Goal: Task Accomplishment & Management: Manage account settings

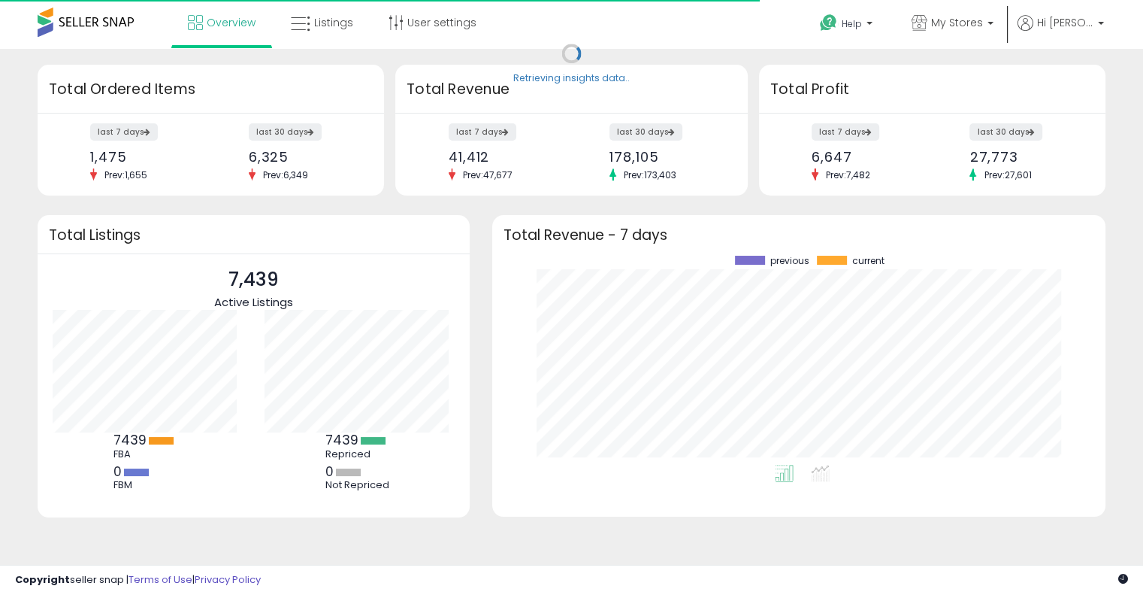
scroll to position [208, 583]
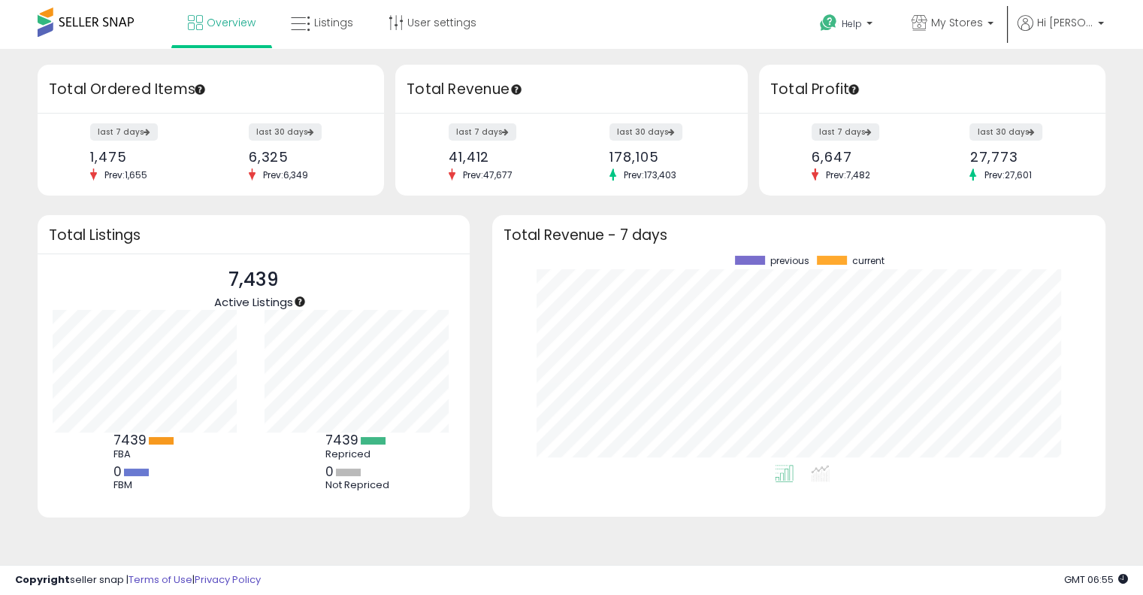
click at [292, 165] on div "last 30 days 6,325 Prev: 6,349" at bounding box center [304, 153] width 132 height 56
click at [285, 171] on span "Prev: 6,349" at bounding box center [286, 174] width 60 height 13
click at [310, 164] on div "6,325" at bounding box center [303, 157] width 109 height 16
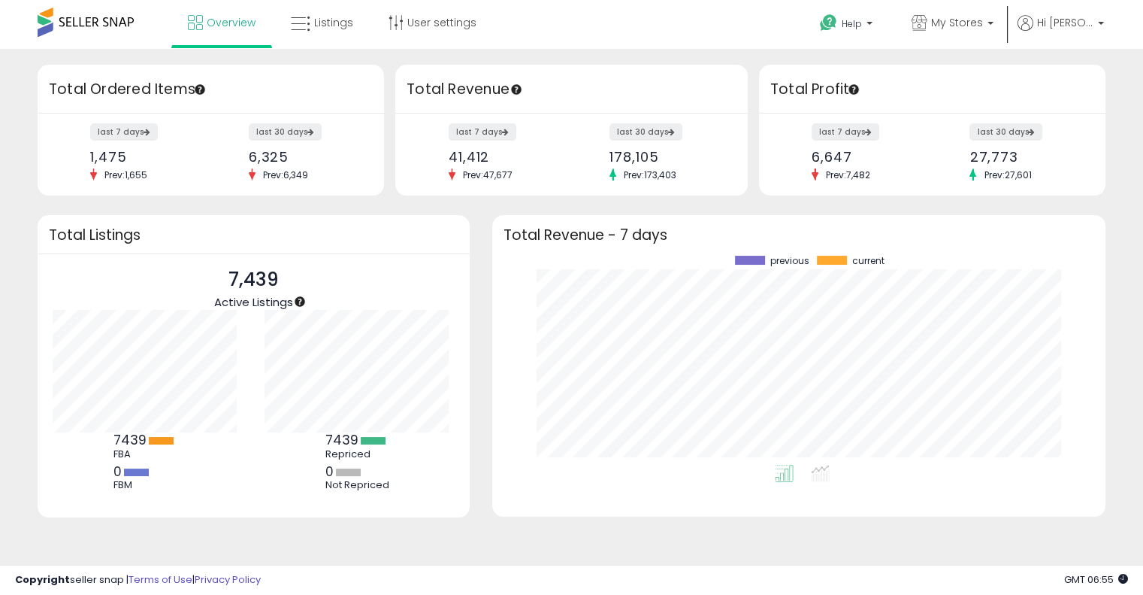
click at [290, 174] on span "Prev: 6,349" at bounding box center [286, 174] width 60 height 13
click at [289, 174] on span "Prev: 6,349" at bounding box center [286, 174] width 60 height 13
click at [298, 159] on div "6,325" at bounding box center [303, 157] width 109 height 16
click at [280, 168] on span "Prev: 6,349" at bounding box center [286, 174] width 60 height 13
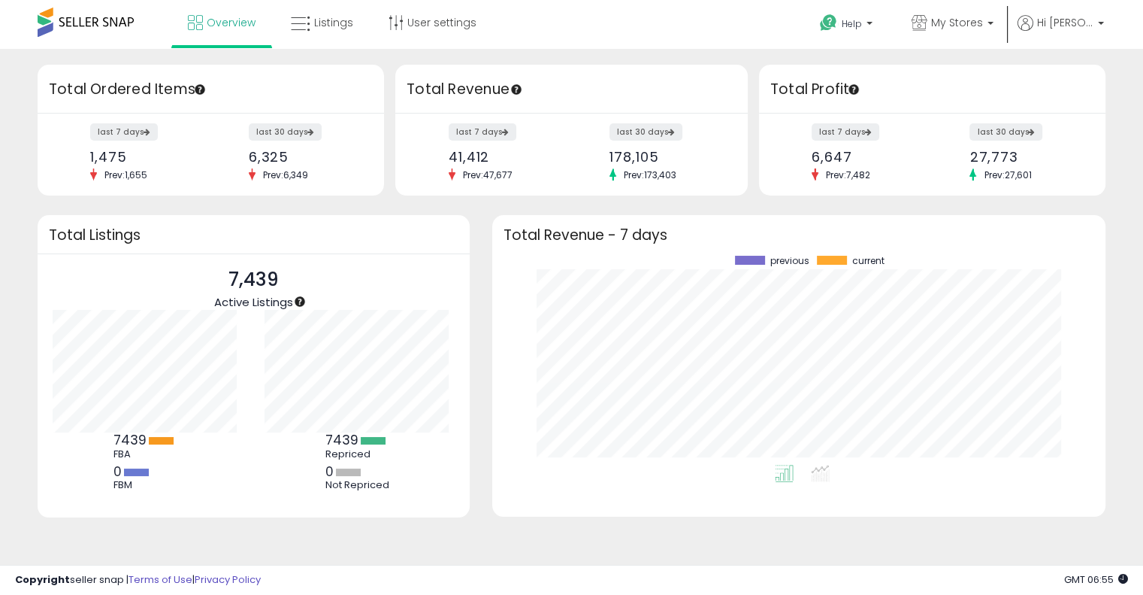
click at [280, 168] on span "Prev: 6,349" at bounding box center [286, 174] width 60 height 13
click at [308, 156] on div "6,325" at bounding box center [303, 157] width 109 height 16
click at [607, 233] on h3 "Total Revenue - 7 days" at bounding box center [799, 234] width 591 height 11
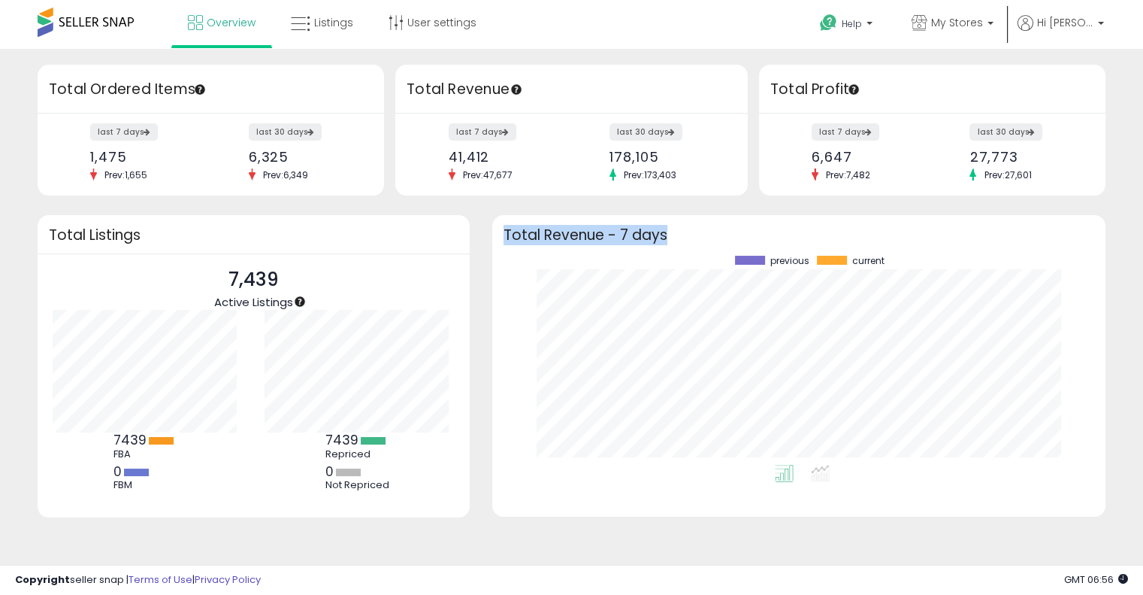
click at [607, 233] on h3 "Total Revenue - 7 days" at bounding box center [799, 234] width 591 height 11
drag, startPoint x: 607, startPoint y: 233, endPoint x: 661, endPoint y: 217, distance: 56.4
click at [607, 234] on h3 "Total Revenue - 7 days" at bounding box center [799, 234] width 591 height 11
click at [671, 213] on div "Retrieving insights data.. Retrieving overview data.. Total Ordered Items last …" at bounding box center [572, 310] width 1128 height 492
click at [247, 277] on p "7,439" at bounding box center [253, 279] width 79 height 29
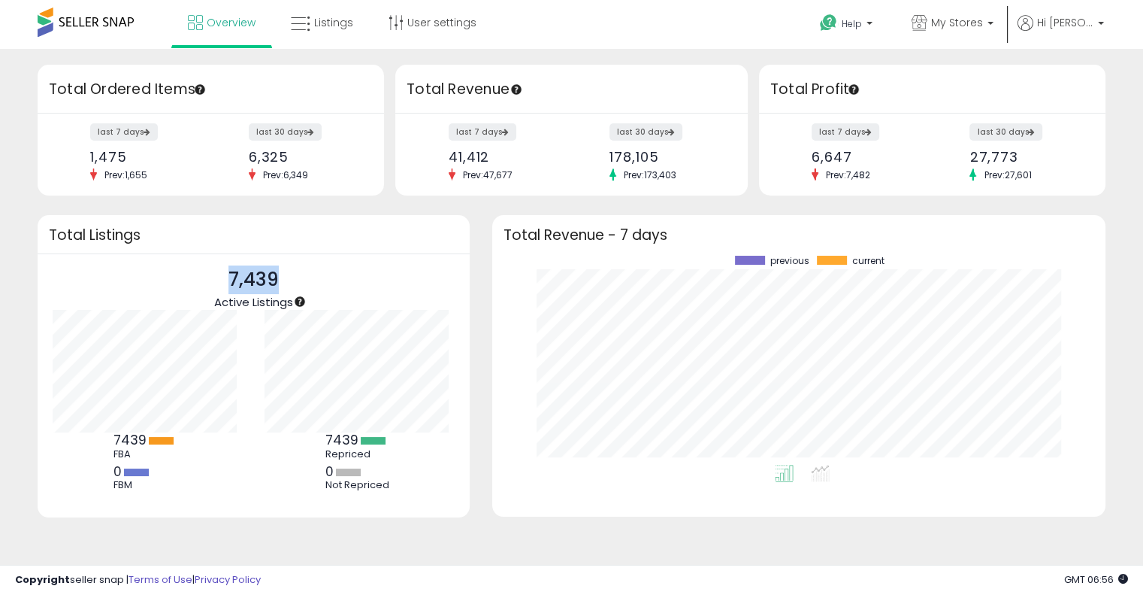
click at [247, 277] on p "7,439" at bounding box center [253, 279] width 79 height 29
click at [255, 229] on h3 "Total Listings" at bounding box center [254, 234] width 410 height 11
click at [238, 277] on p "7,439" at bounding box center [253, 279] width 79 height 29
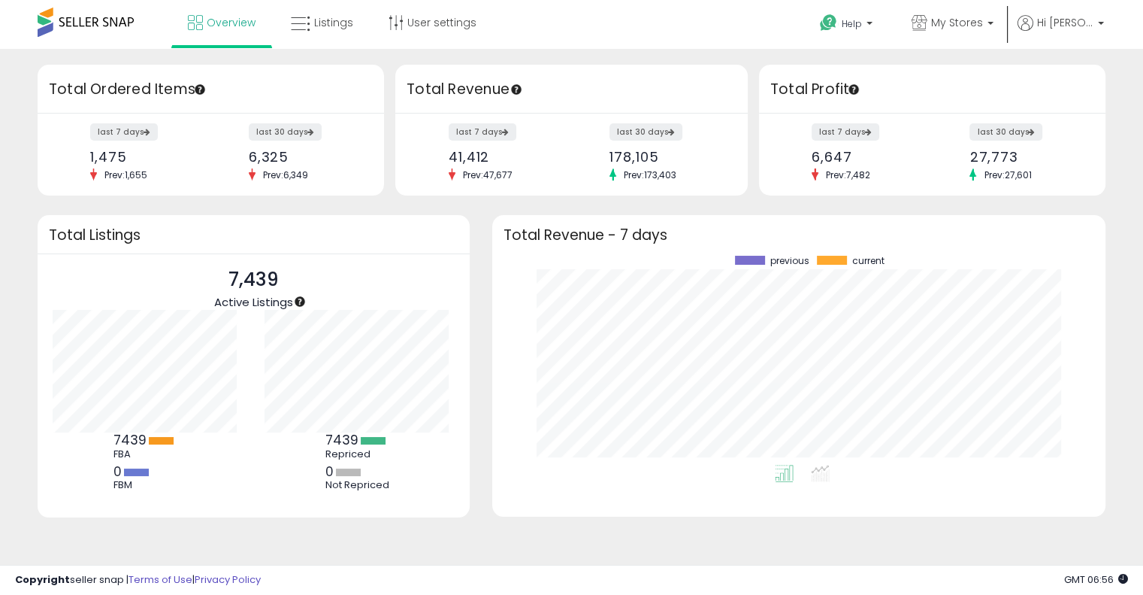
click at [250, 238] on h3 "Total Listings" at bounding box center [254, 234] width 410 height 11
click at [238, 282] on p "7,439" at bounding box center [253, 279] width 79 height 29
click at [247, 253] on div "Total Listings" at bounding box center [254, 234] width 432 height 39
click at [241, 283] on p "7,439" at bounding box center [253, 279] width 79 height 29
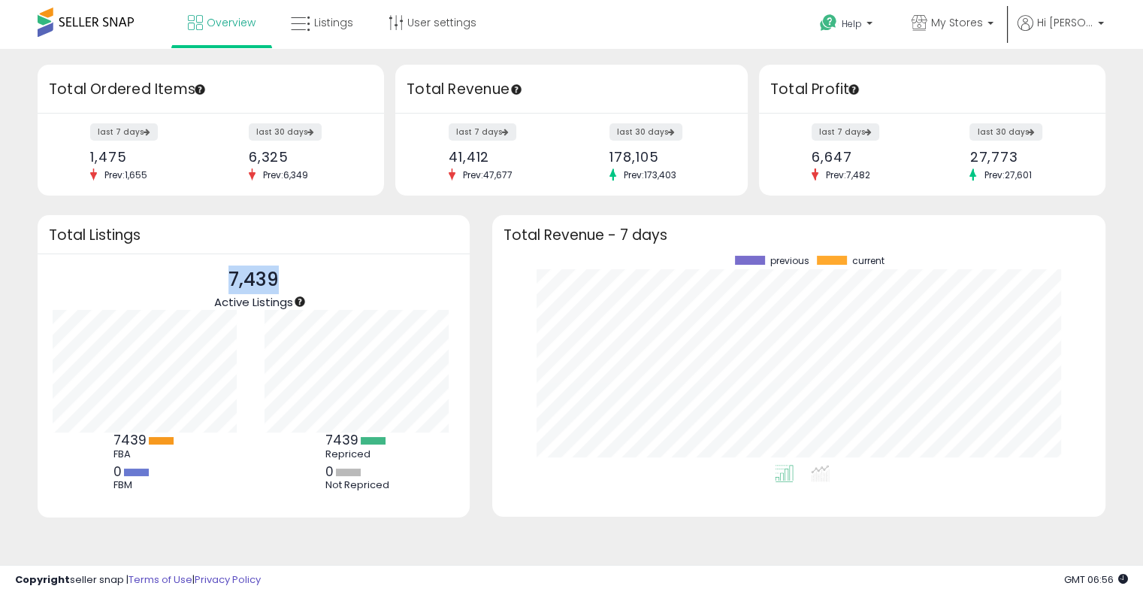
click at [241, 283] on p "7,439" at bounding box center [253, 279] width 79 height 29
click at [254, 234] on h3 "Total Listings" at bounding box center [254, 234] width 410 height 11
click at [247, 279] on p "7,439" at bounding box center [253, 279] width 79 height 29
click at [250, 252] on div "Total Listings" at bounding box center [254, 234] width 432 height 39
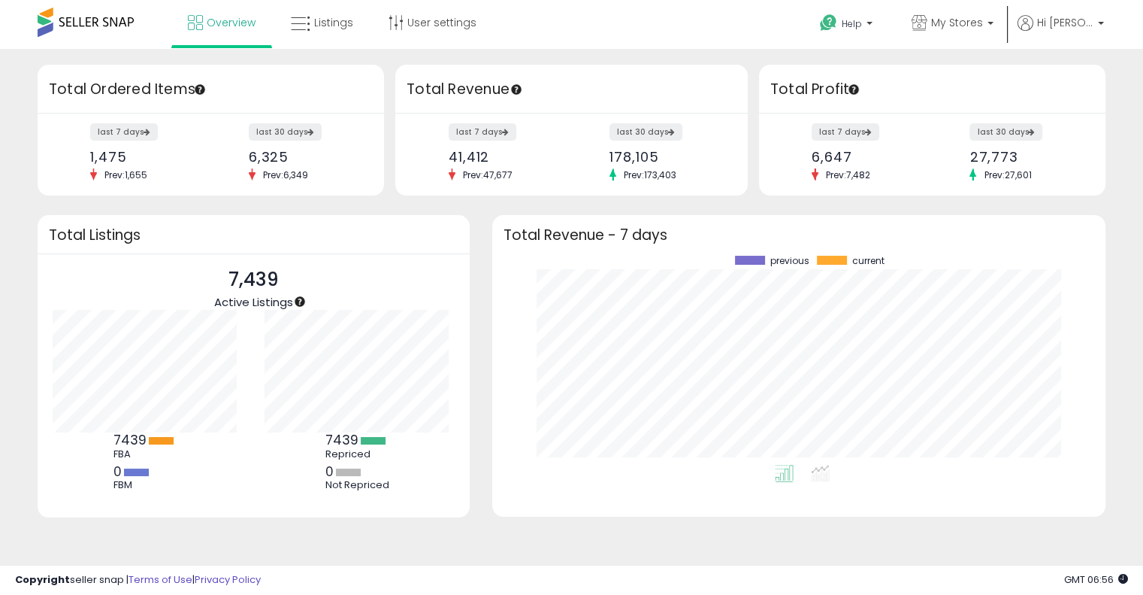
click at [229, 252] on div "Total Listings" at bounding box center [254, 234] width 432 height 39
click at [292, 18] on icon at bounding box center [301, 24] width 20 height 20
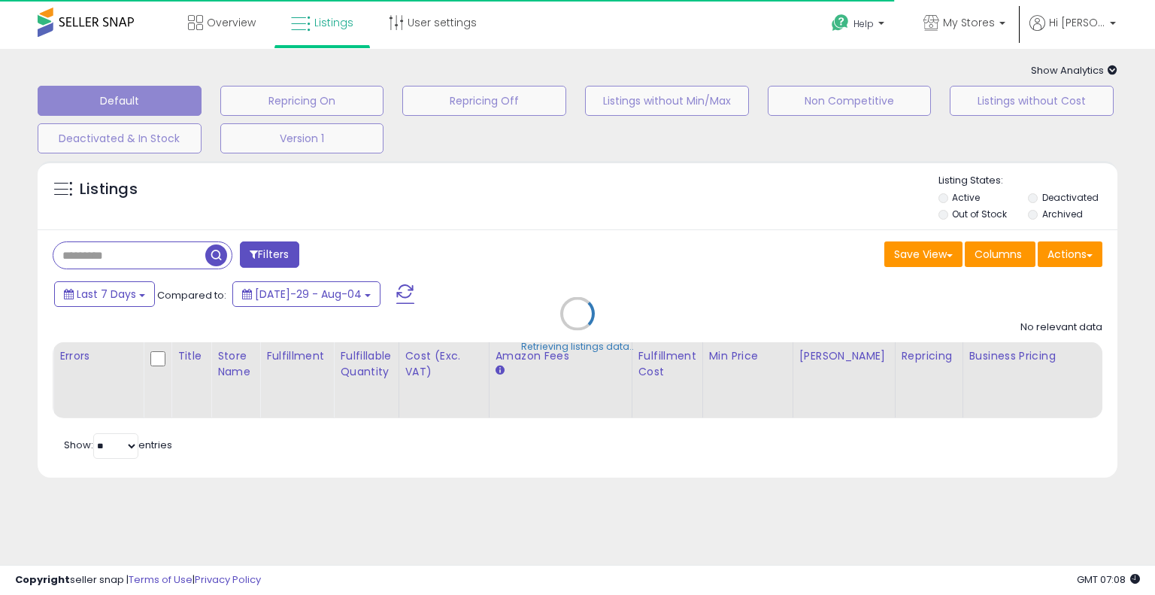
click at [1108, 68] on icon at bounding box center [1112, 70] width 10 height 10
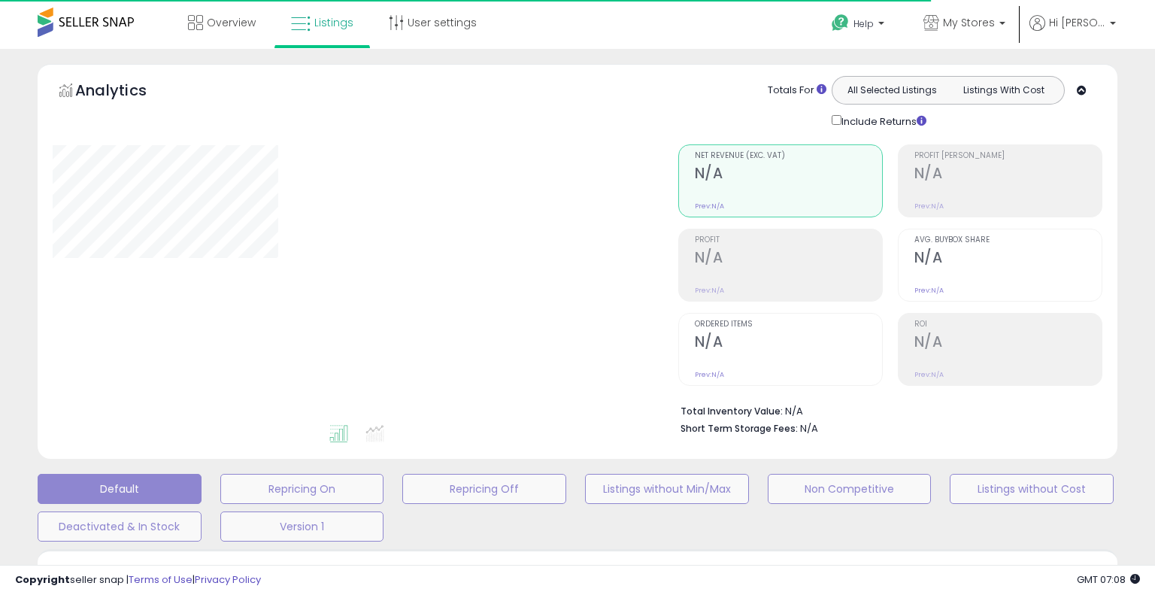
type input "**********"
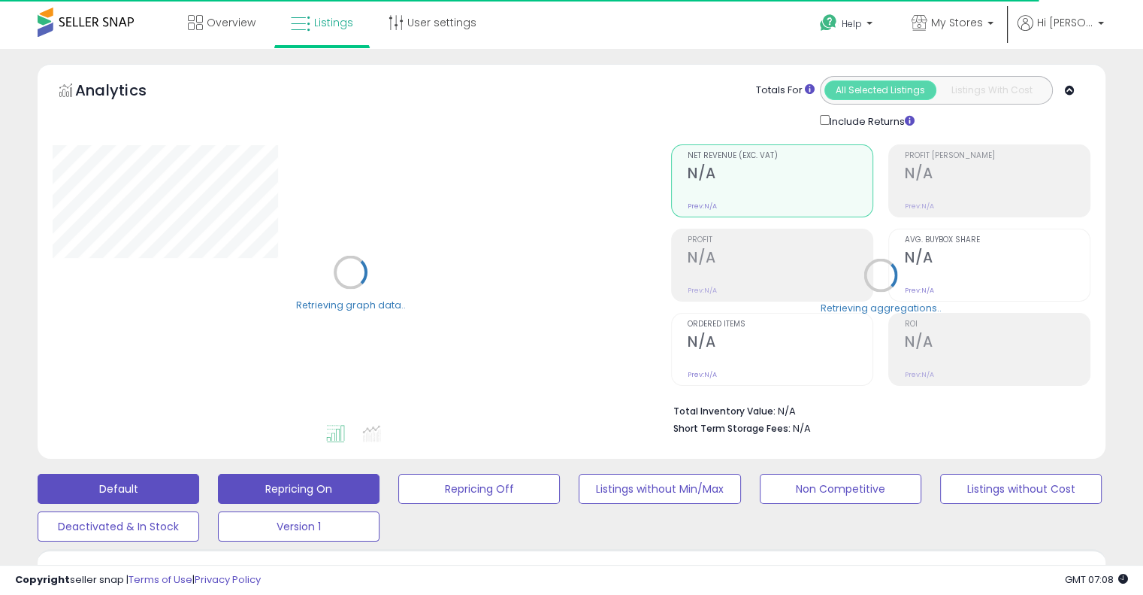
click at [349, 486] on button "Repricing On" at bounding box center [299, 489] width 162 height 30
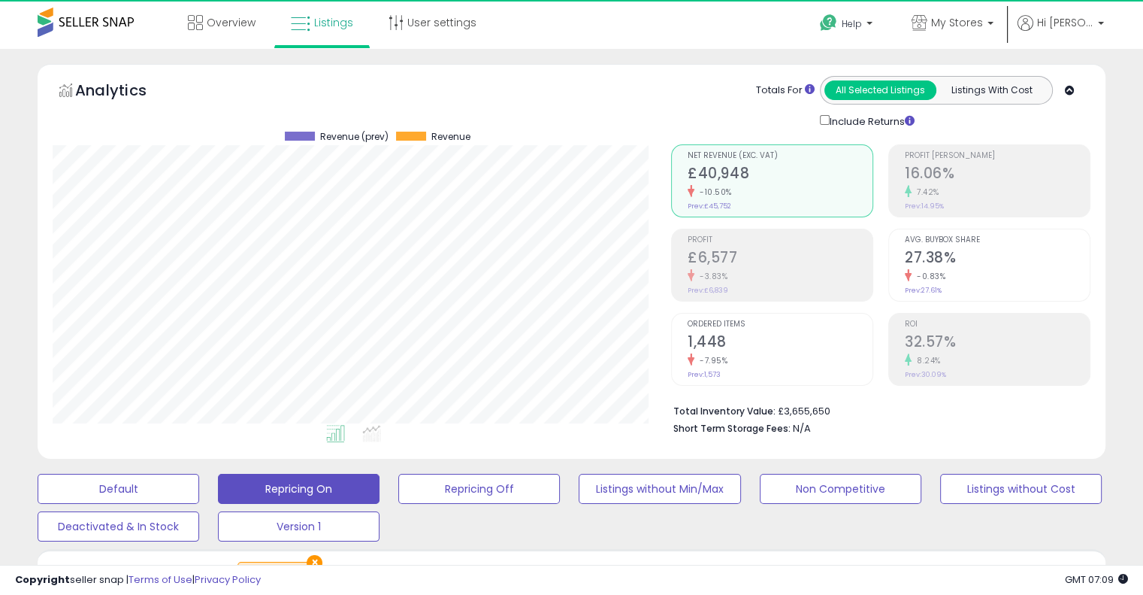
scroll to position [307, 618]
